Goal: Information Seeking & Learning: Learn about a topic

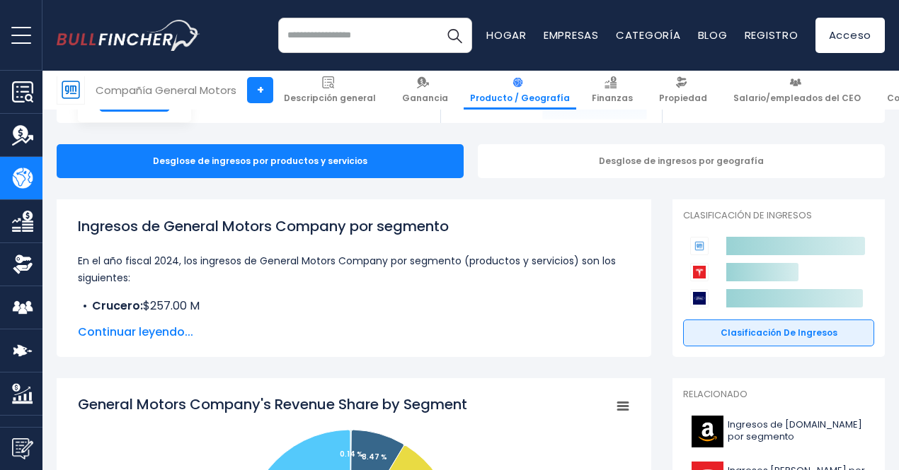
scroll to position [117, 0]
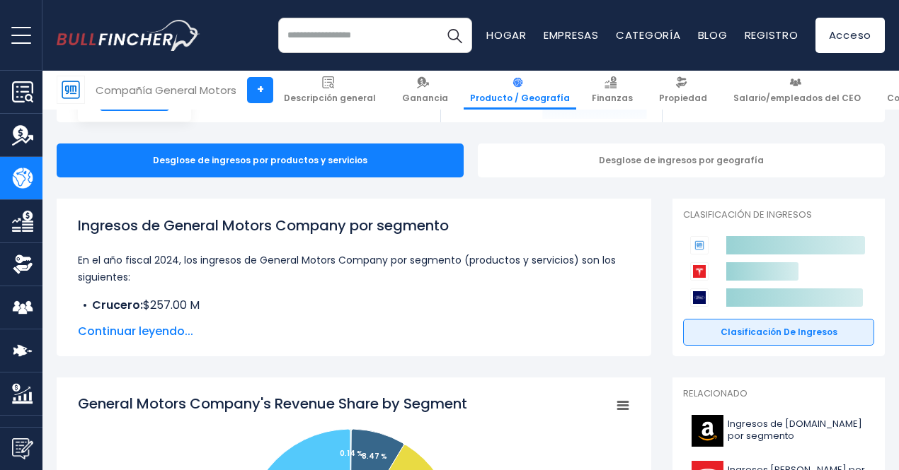
click at [162, 328] on font "Continuar leyendo..." at bounding box center [135, 331] width 115 height 16
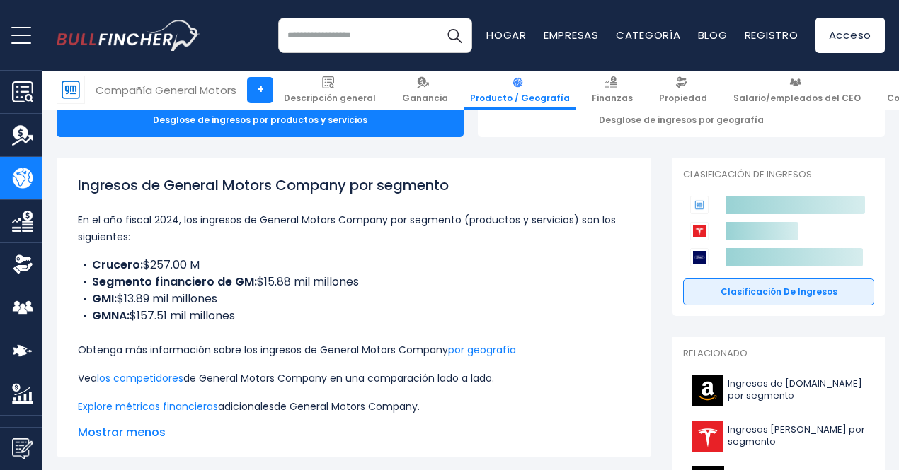
scroll to position [161, 0]
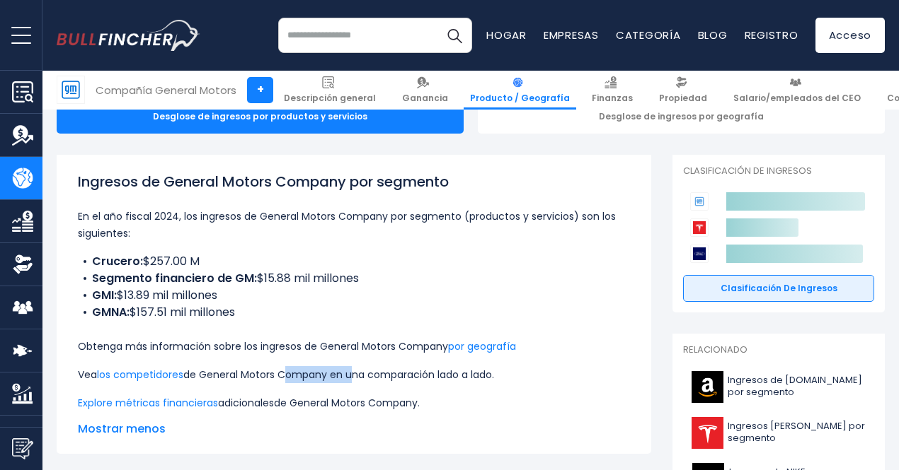
drag, startPoint x: 301, startPoint y: 379, endPoint x: 376, endPoint y: 373, distance: 75.3
click at [376, 373] on font "de General Motors Company en una comparación lado a lado." at bounding box center [338, 375] width 311 height 14
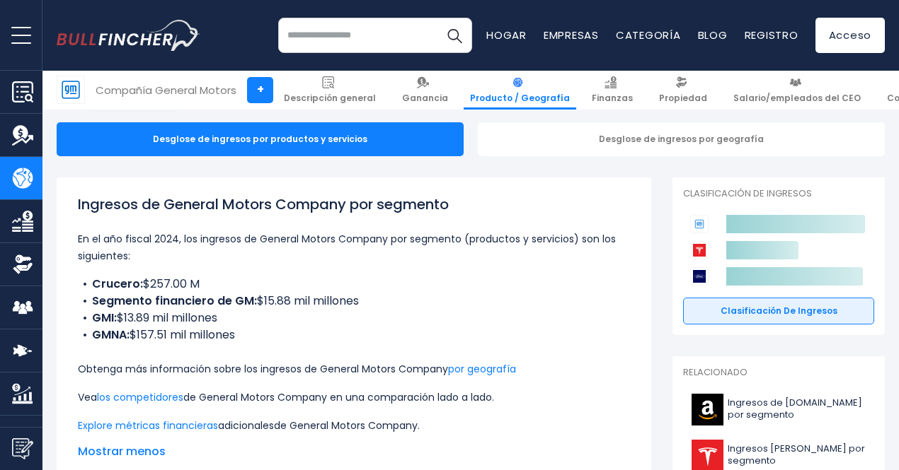
scroll to position [138, 0]
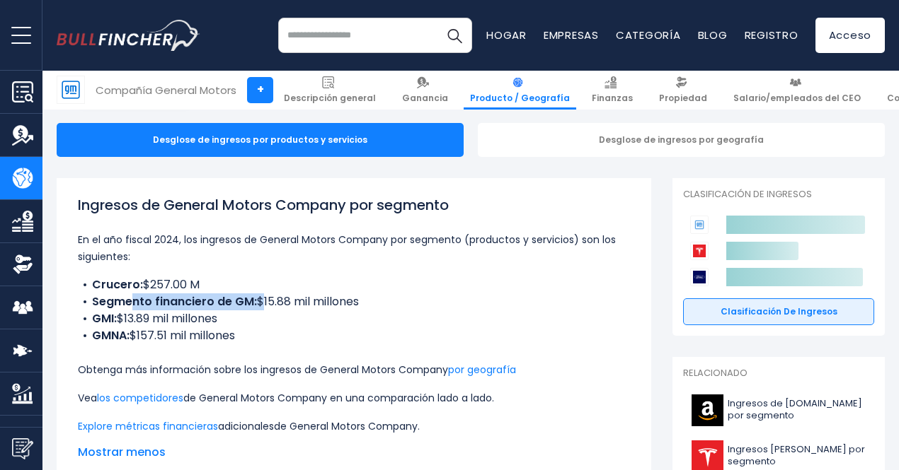
drag, startPoint x: 245, startPoint y: 297, endPoint x: 120, endPoint y: 306, distance: 125.6
click at [120, 306] on li "Segmento financiero de GM: $15.88 mil millones" at bounding box center [354, 302] width 552 height 17
click at [516, 368] on font "por geografía" at bounding box center [482, 370] width 68 height 14
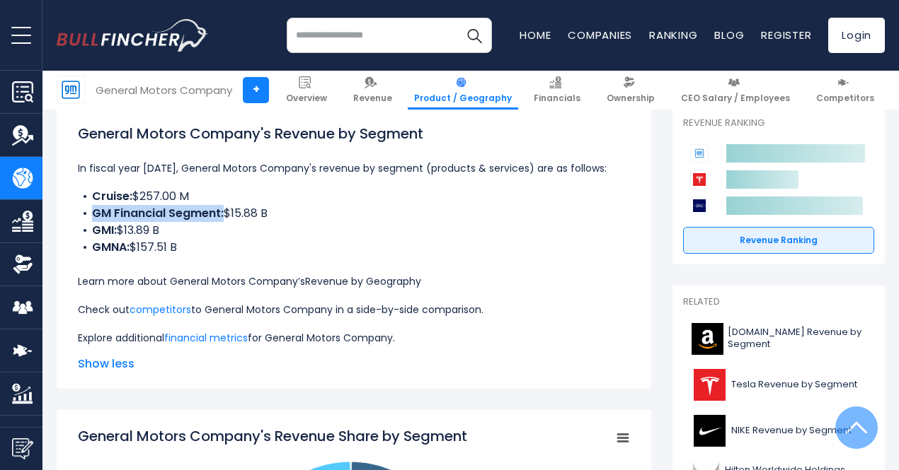
scroll to position [209, 0]
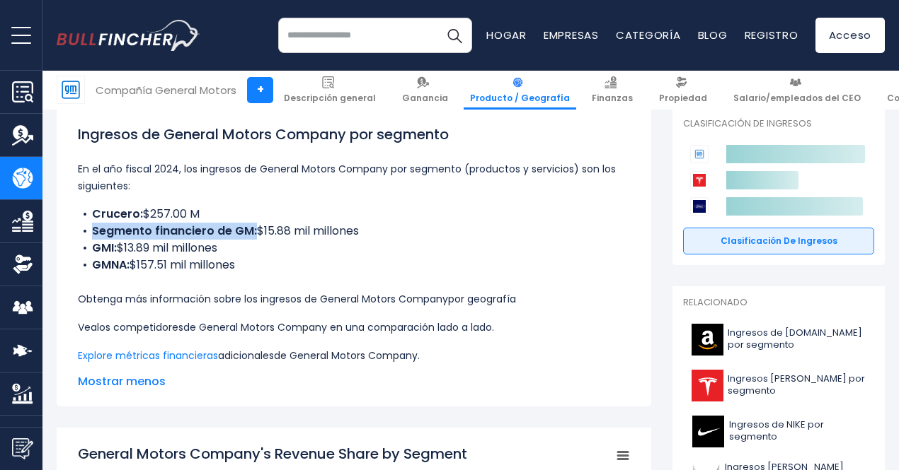
click at [131, 325] on font "los competidores" at bounding box center [140, 327] width 86 height 14
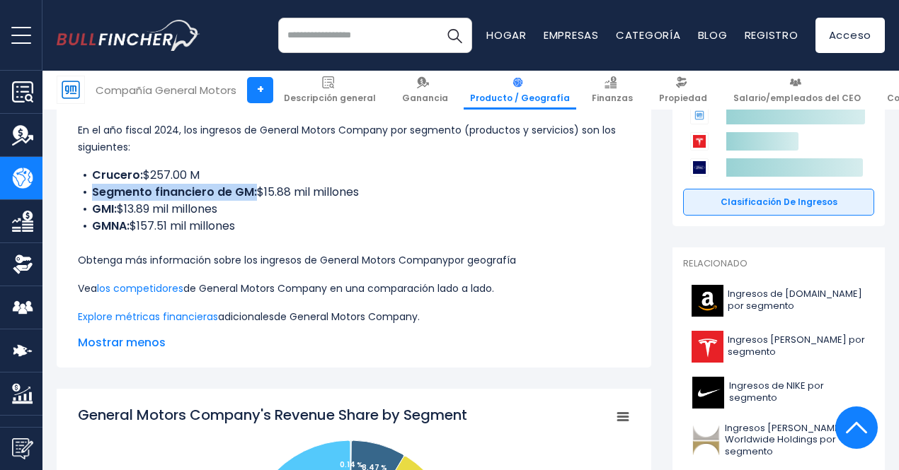
scroll to position [248, 0]
click at [163, 285] on font "los competidores" at bounding box center [140, 288] width 86 height 14
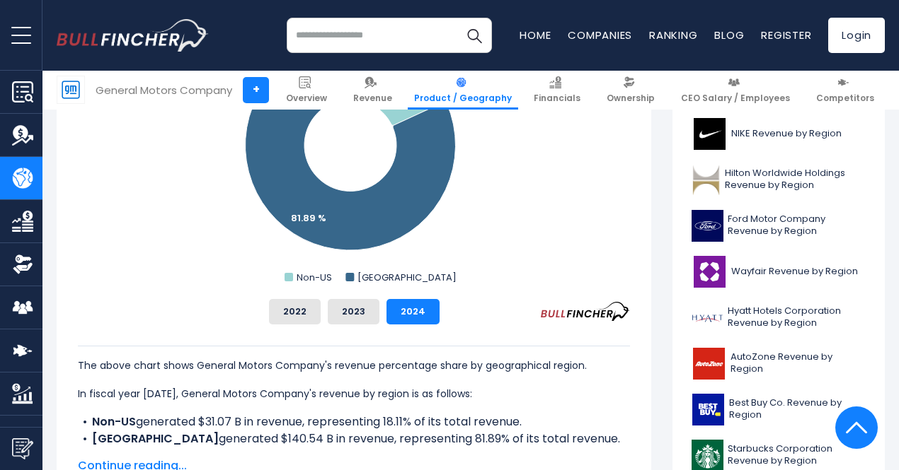
scroll to position [483, 0]
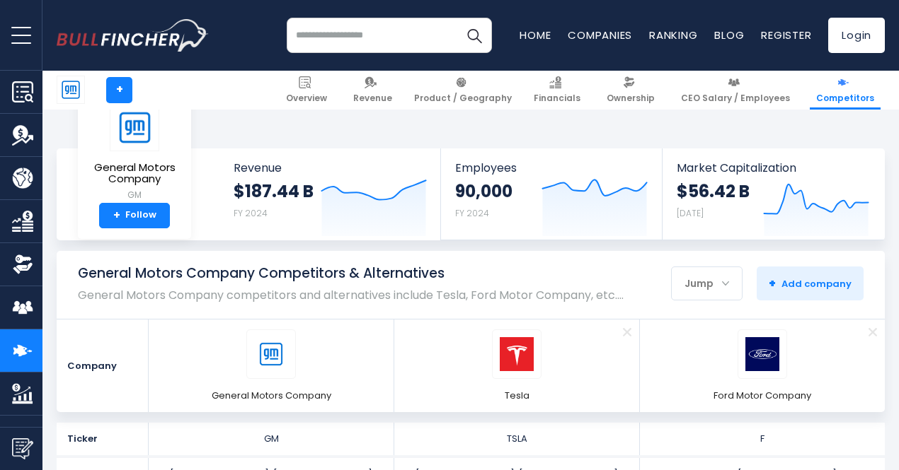
scroll to position [158, 0]
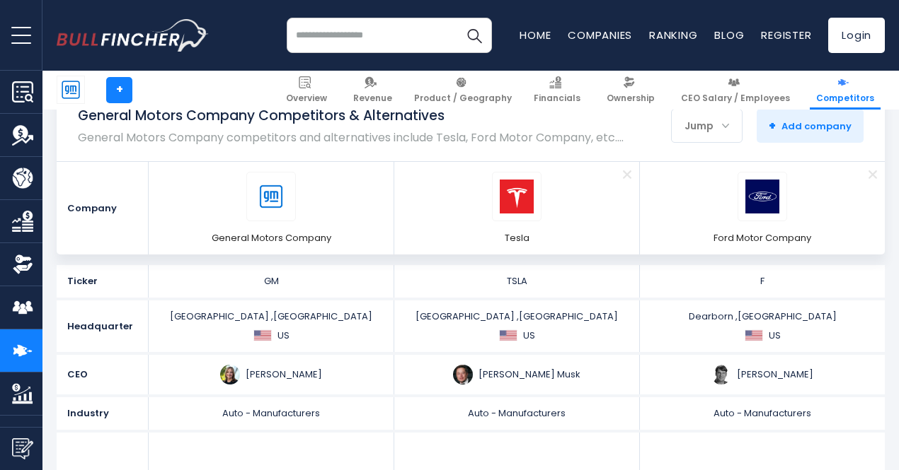
click at [613, 170] on span "Remove" at bounding box center [626, 174] width 46 height 16
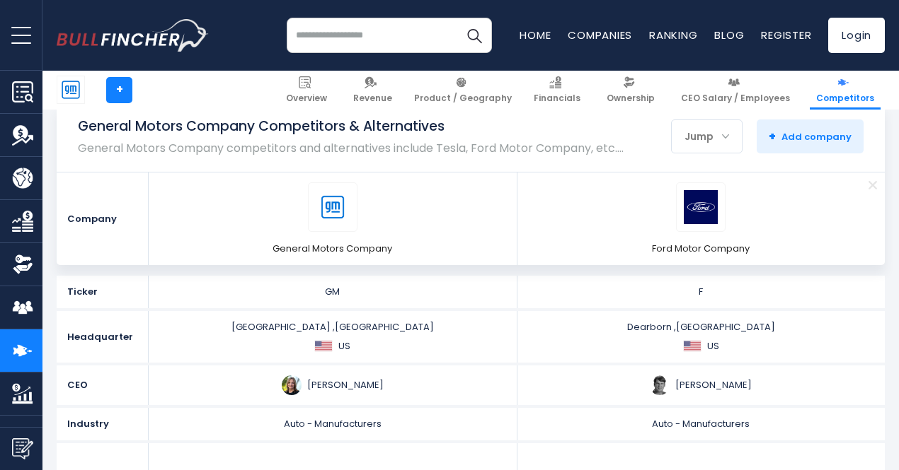
scroll to position [146, 0]
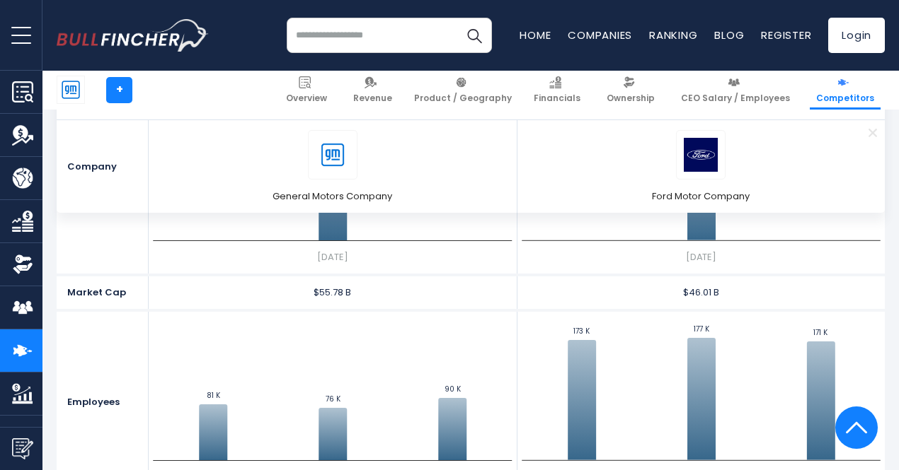
scroll to position [694, 0]
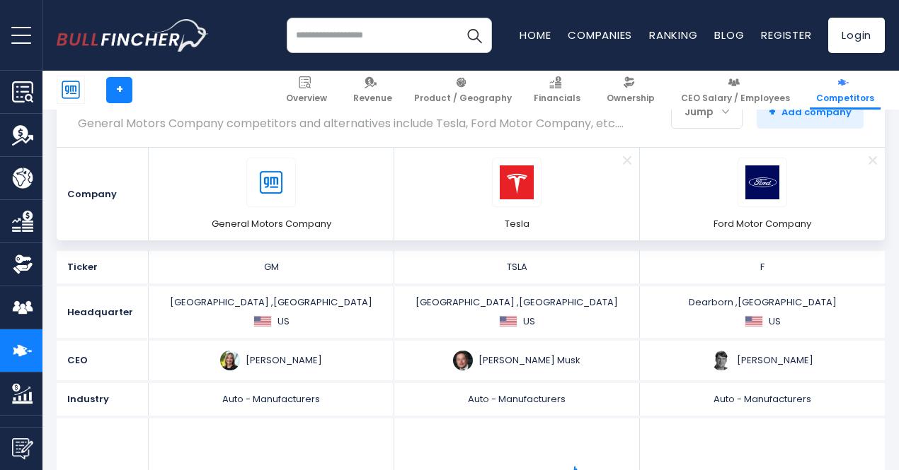
scroll to position [173, 0]
click at [618, 156] on span "Remove" at bounding box center [626, 159] width 46 height 16
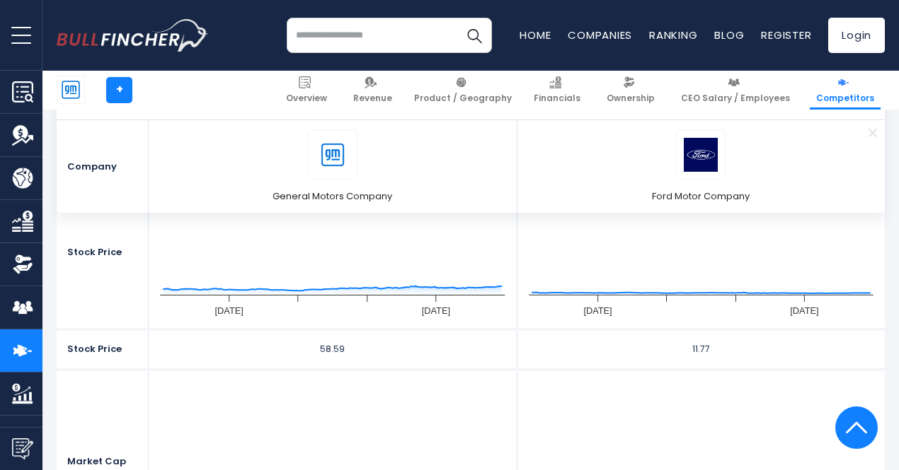
scroll to position [415, 0]
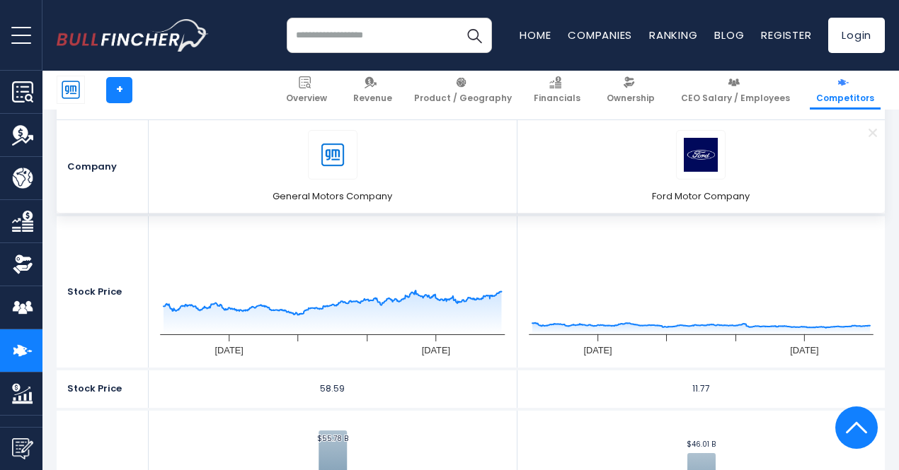
scroll to position [376, 0]
